Goal: Transaction & Acquisition: Subscribe to service/newsletter

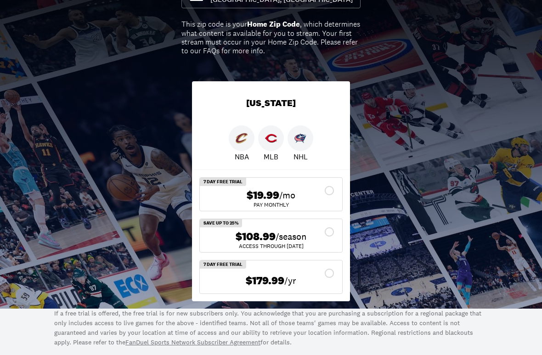
scroll to position [109, 0]
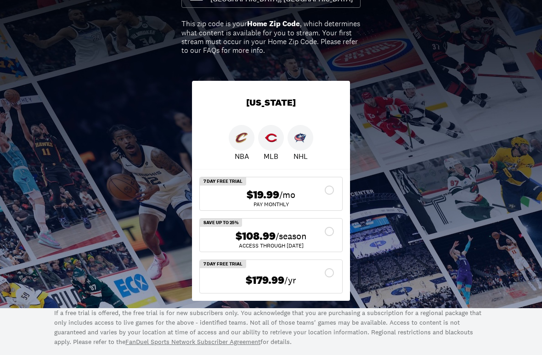
click at [273, 231] on span "$108.99" at bounding box center [256, 236] width 40 height 13
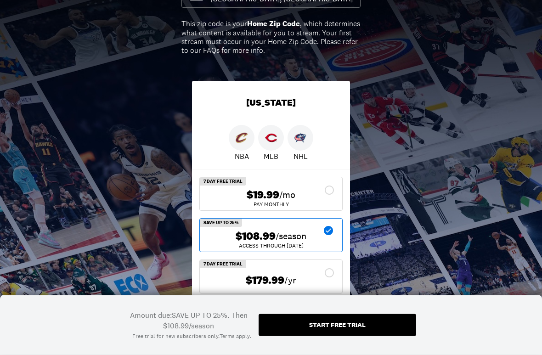
scroll to position [109, 0]
click at [375, 309] on div "Start free trial" at bounding box center [338, 325] width 158 height 22
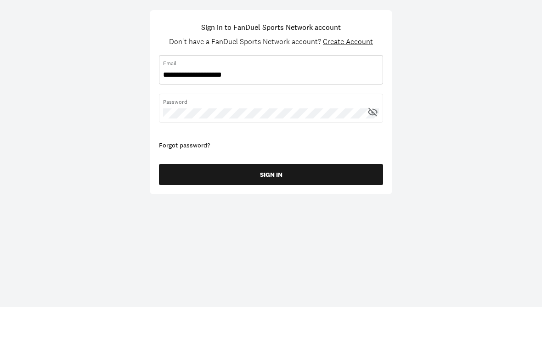
type input "**********"
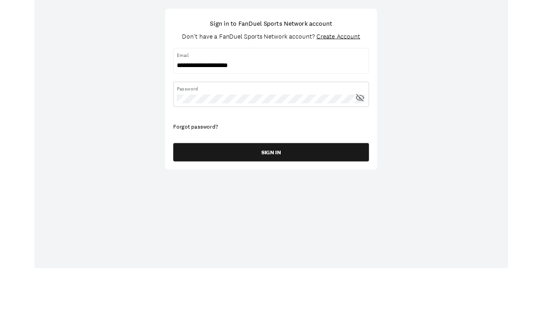
scroll to position [48, 0]
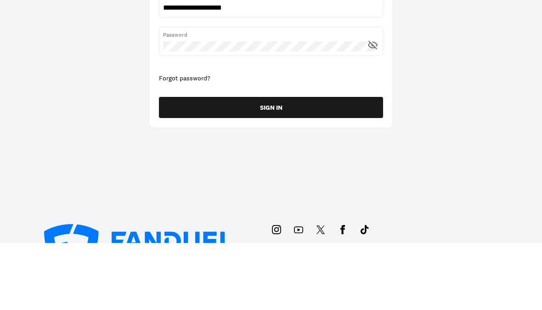
click at [304, 164] on button "SIGN IN" at bounding box center [271, 174] width 224 height 21
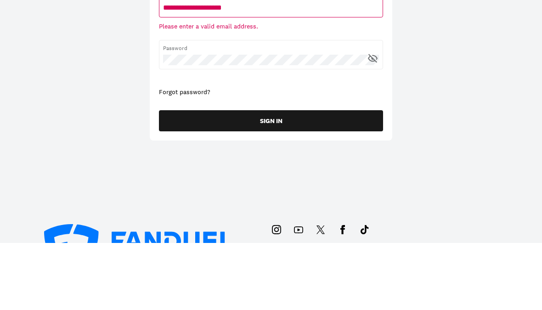
scroll to position [115, 0]
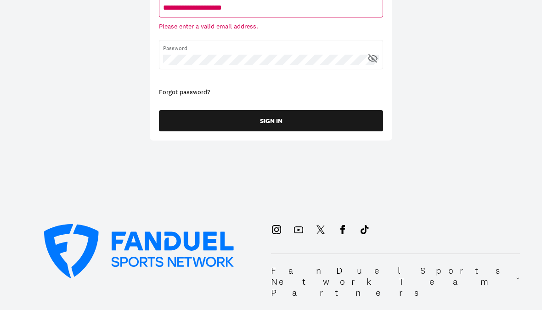
click at [310, 125] on button "SIGN IN" at bounding box center [271, 120] width 224 height 21
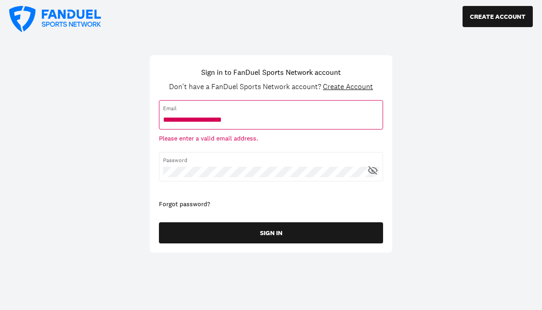
scroll to position [0, 0]
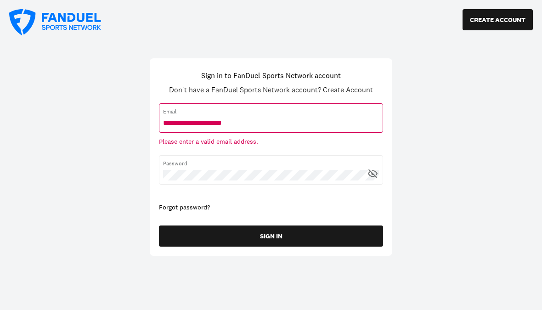
click at [371, 176] on icon at bounding box center [372, 173] width 9 height 9
